Goal: Task Accomplishment & Management: Use online tool/utility

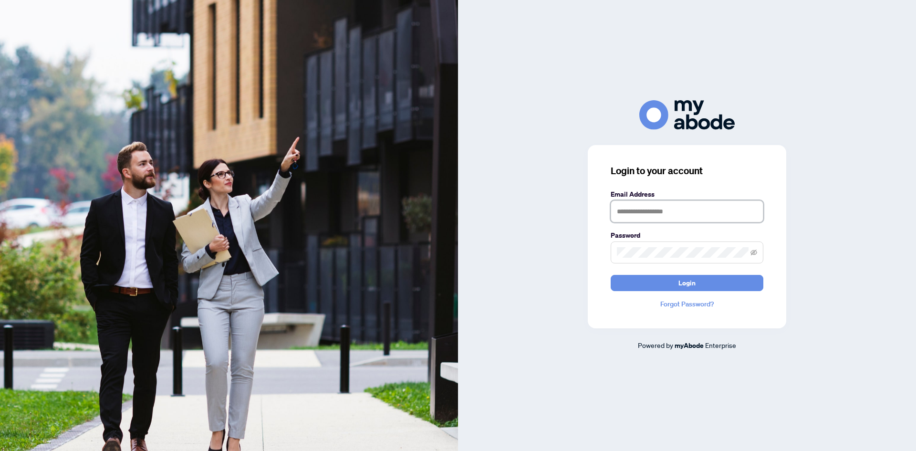
click at [652, 211] on input "text" at bounding box center [687, 211] width 153 height 22
type input "**********"
click at [688, 280] on span "Login" at bounding box center [687, 282] width 17 height 15
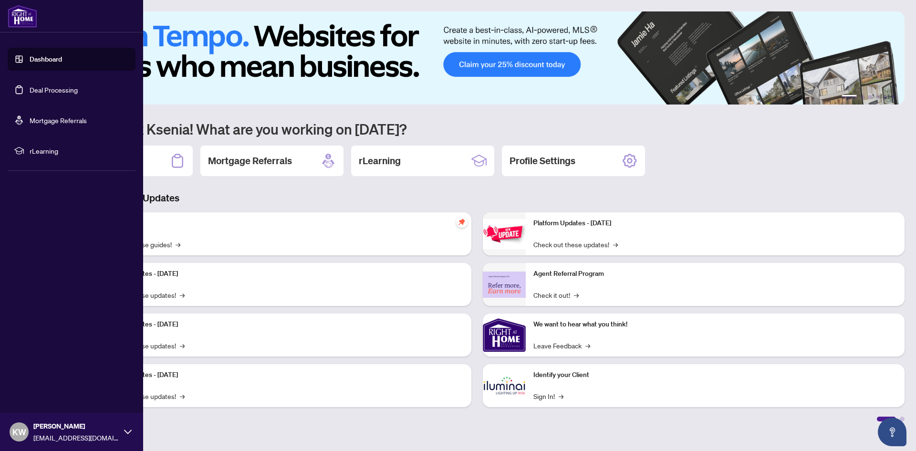
click at [30, 92] on link "Deal Processing" at bounding box center [54, 89] width 48 height 9
